Goal: Information Seeking & Learning: Learn about a topic

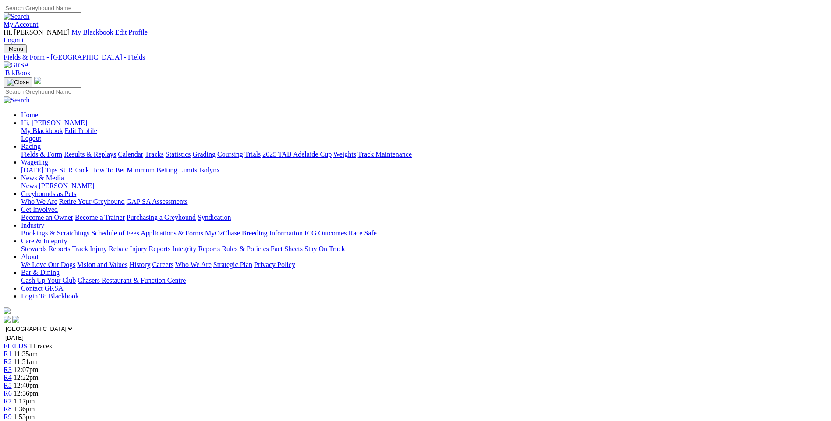
click at [12, 366] on span "R3" at bounding box center [8, 369] width 8 height 7
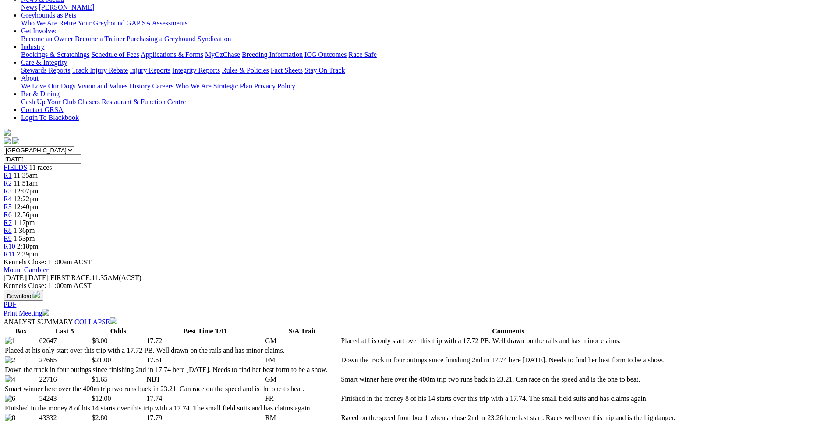
scroll to position [175, 0]
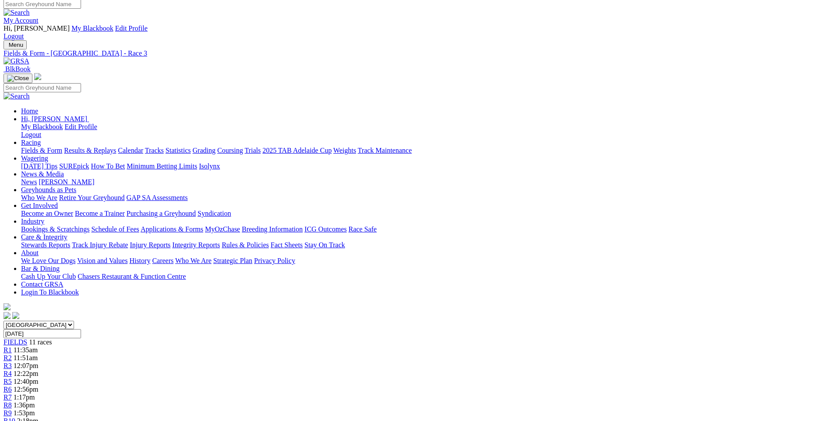
scroll to position [0, 0]
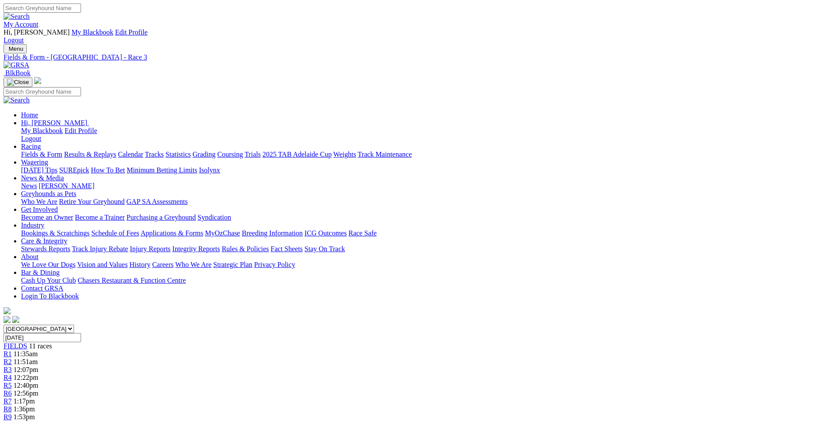
click at [12, 406] on link "R8" at bounding box center [8, 409] width 8 height 7
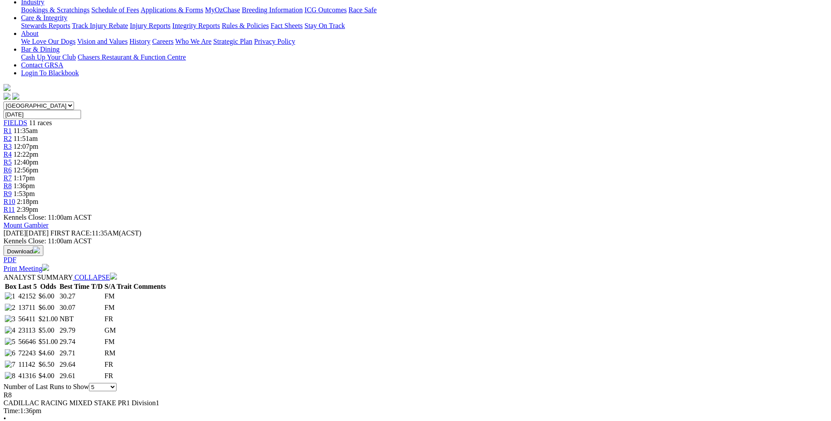
scroll to position [307, 0]
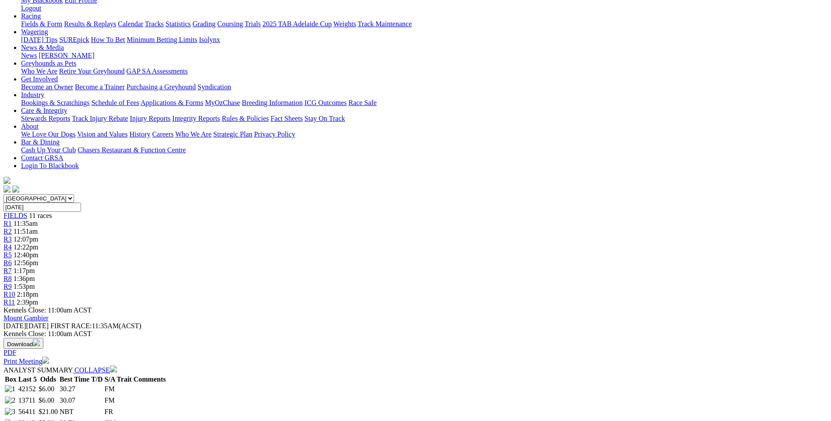
scroll to position [0, 0]
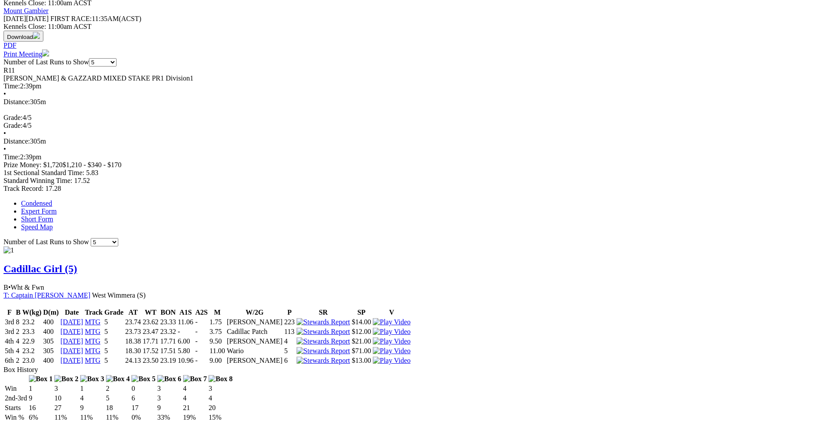
scroll to position [569, 0]
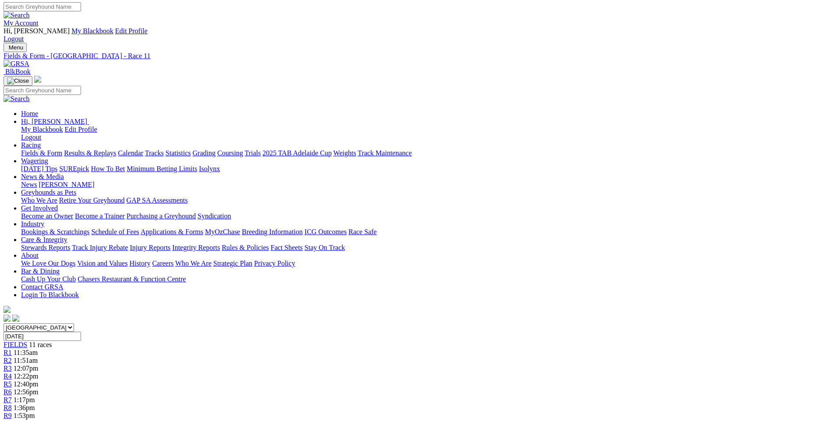
scroll to position [0, 0]
click at [12, 366] on span "R3" at bounding box center [8, 369] width 8 height 7
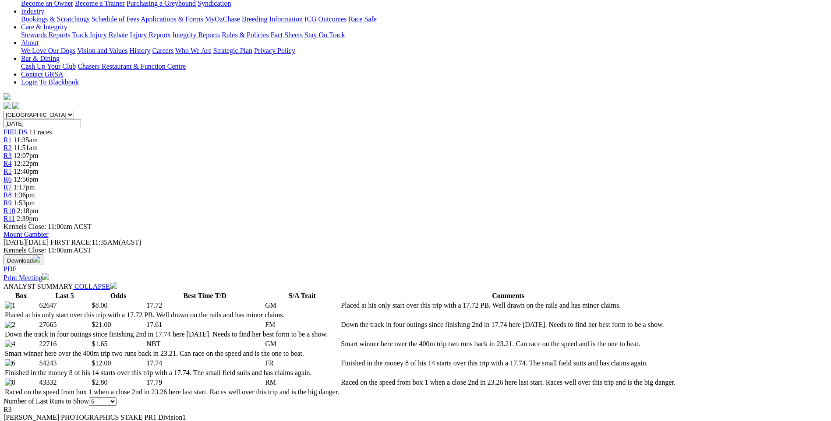
scroll to position [219, 0]
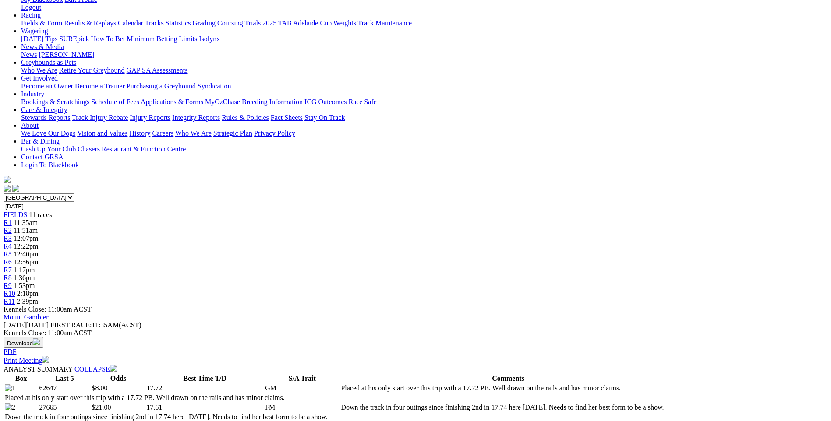
scroll to position [0, 0]
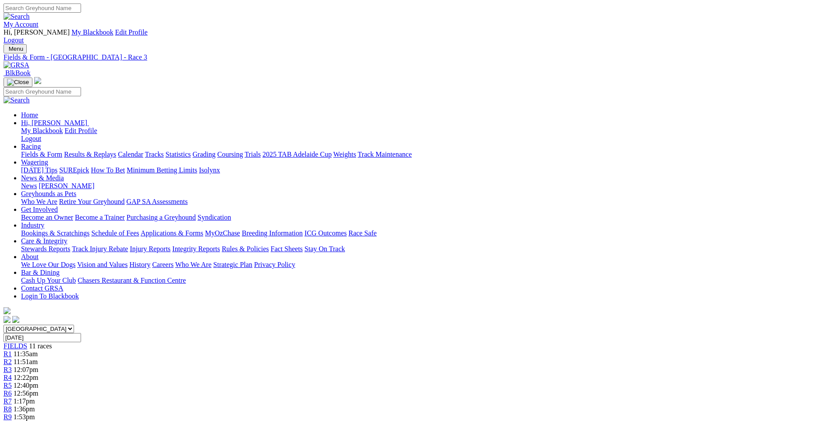
click at [62, 151] on link "Fields & Form" at bounding box center [41, 154] width 41 height 7
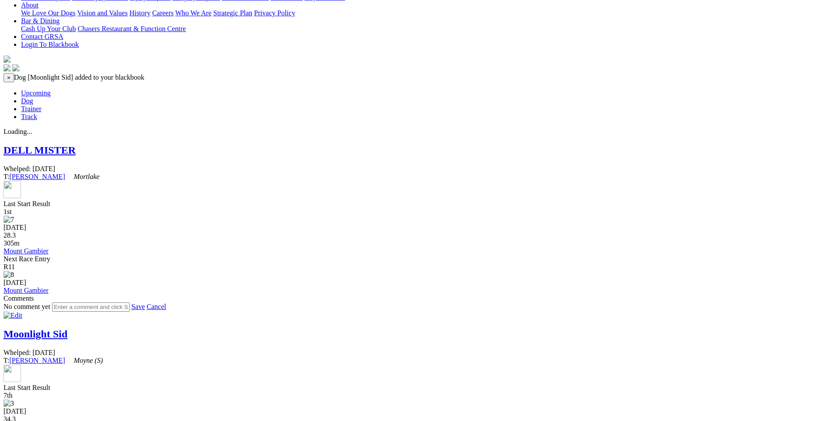
scroll to position [263, 0]
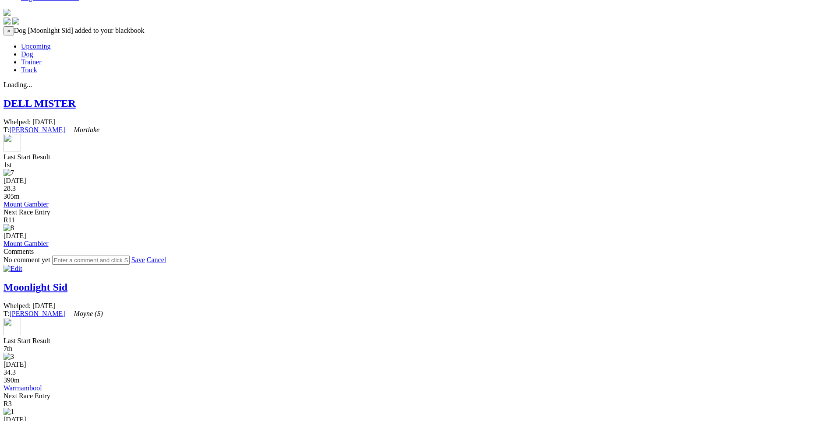
scroll to position [307, 0]
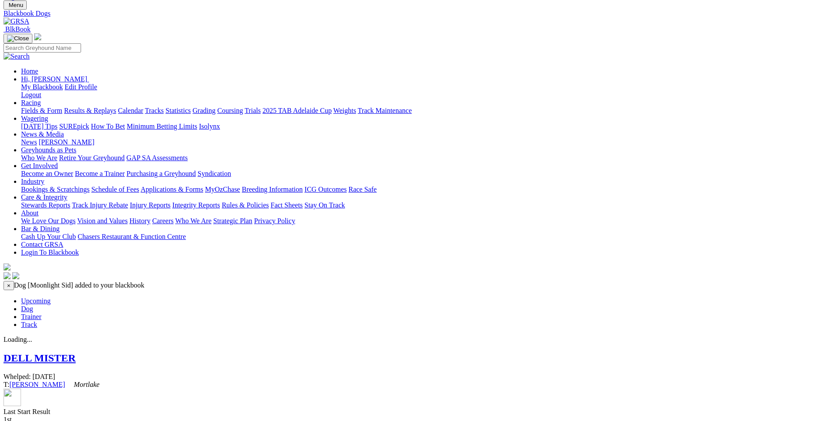
scroll to position [0, 0]
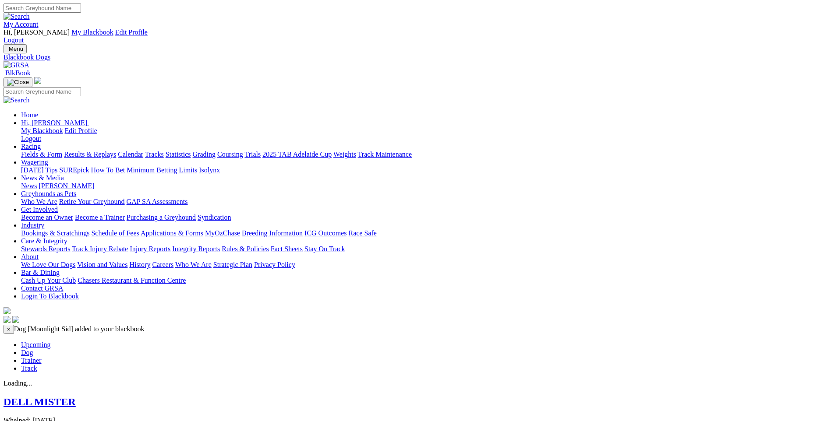
click at [51, 341] on link "Upcoming" at bounding box center [36, 344] width 30 height 7
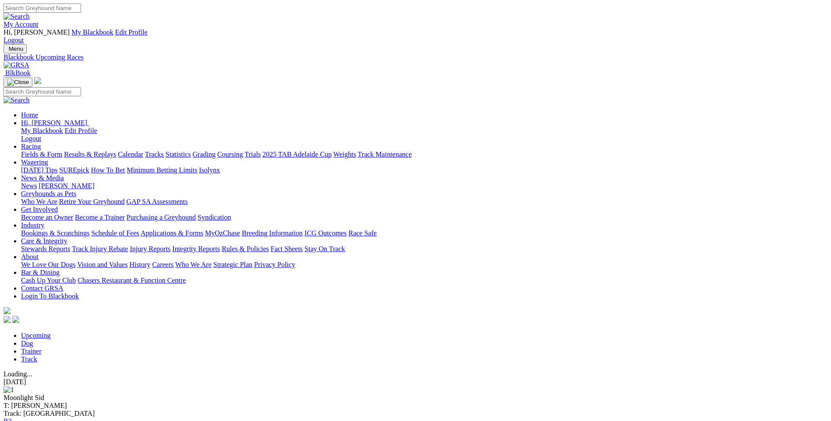
click at [42, 348] on link "Trainer" at bounding box center [31, 351] width 21 height 7
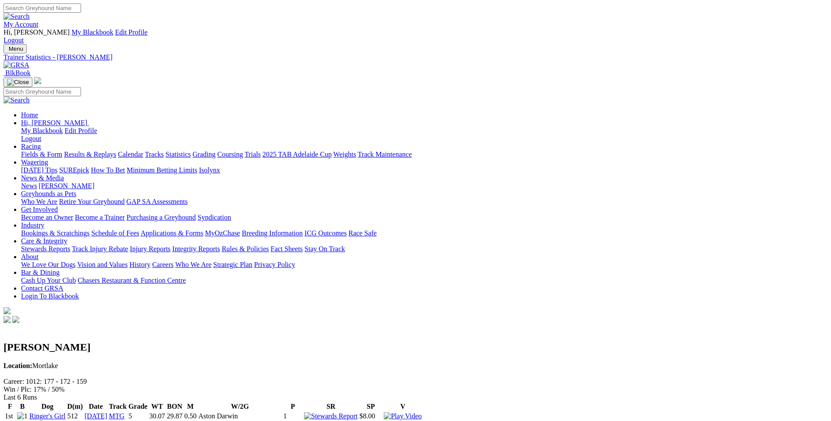
click at [4, 376] on img at bounding box center [4, 376] width 0 height 0
